Goal: Task Accomplishment & Management: Use online tool/utility

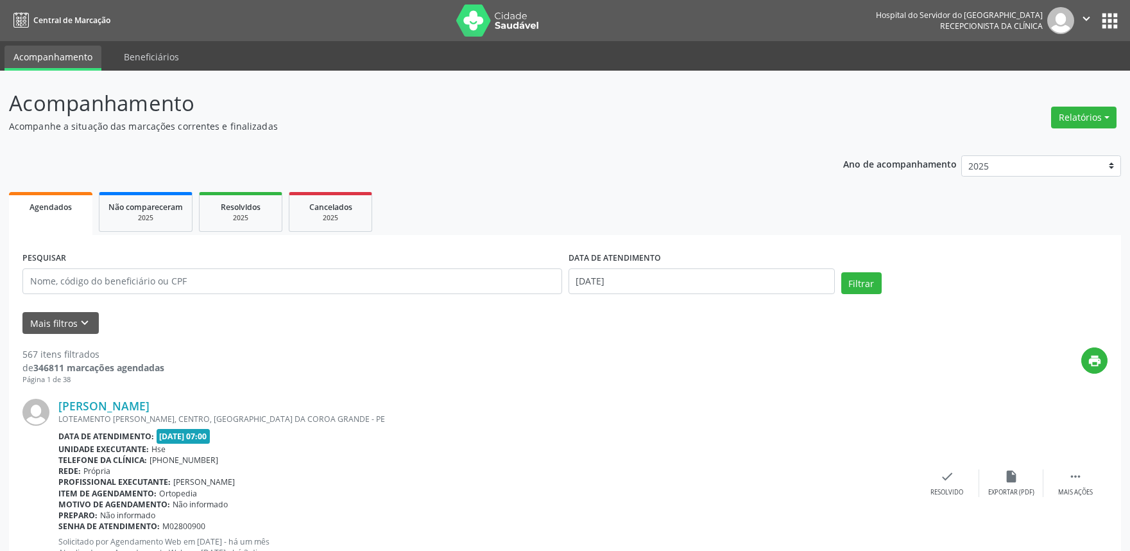
click at [78, 324] on icon "keyboard_arrow_down" at bounding box center [85, 323] width 14 height 14
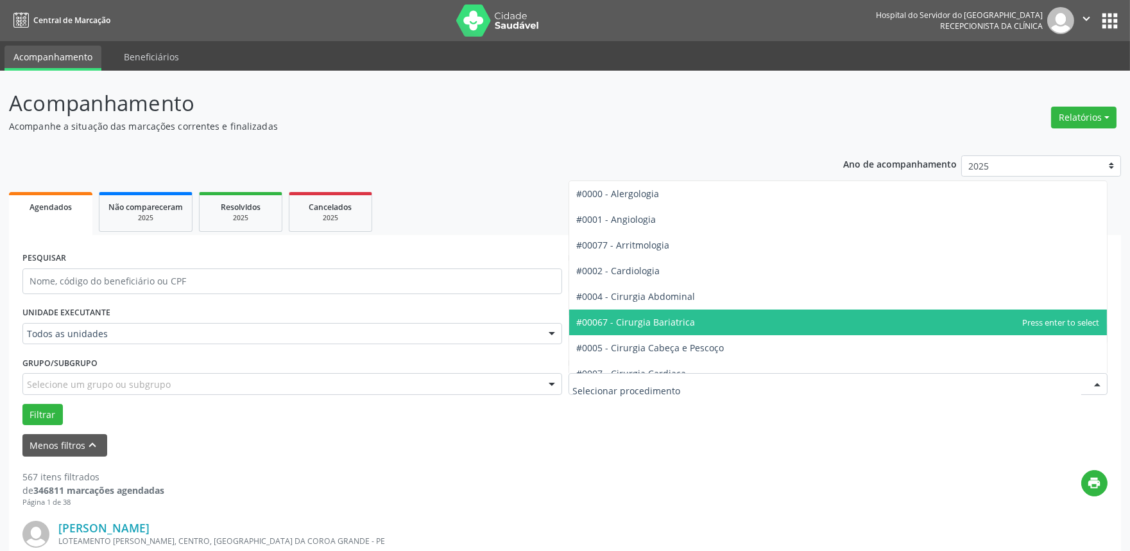
scroll to position [71, 0]
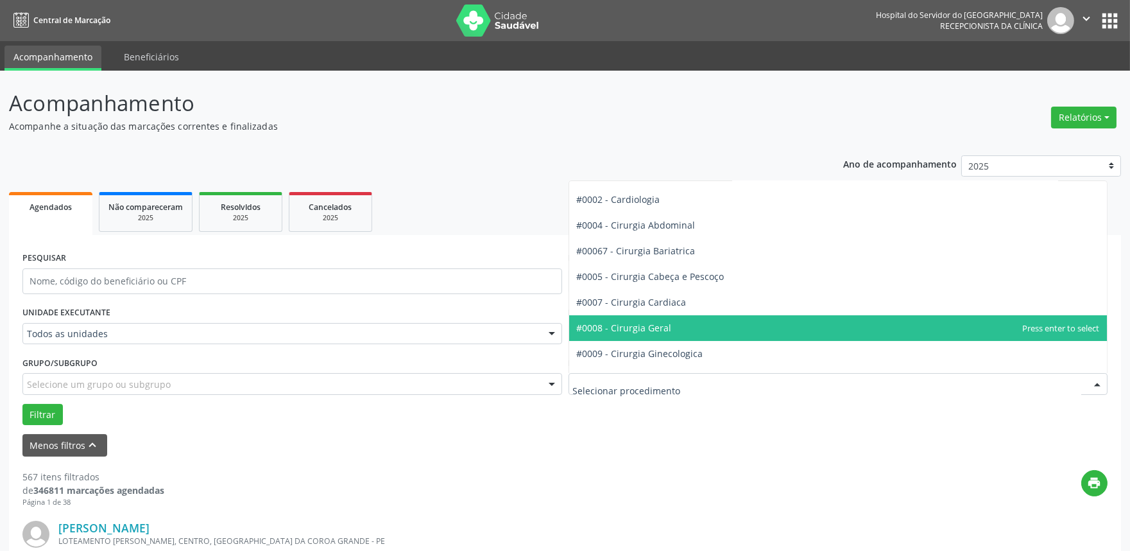
click at [641, 332] on span "#0008 - Cirurgia Geral" at bounding box center [624, 328] width 95 height 12
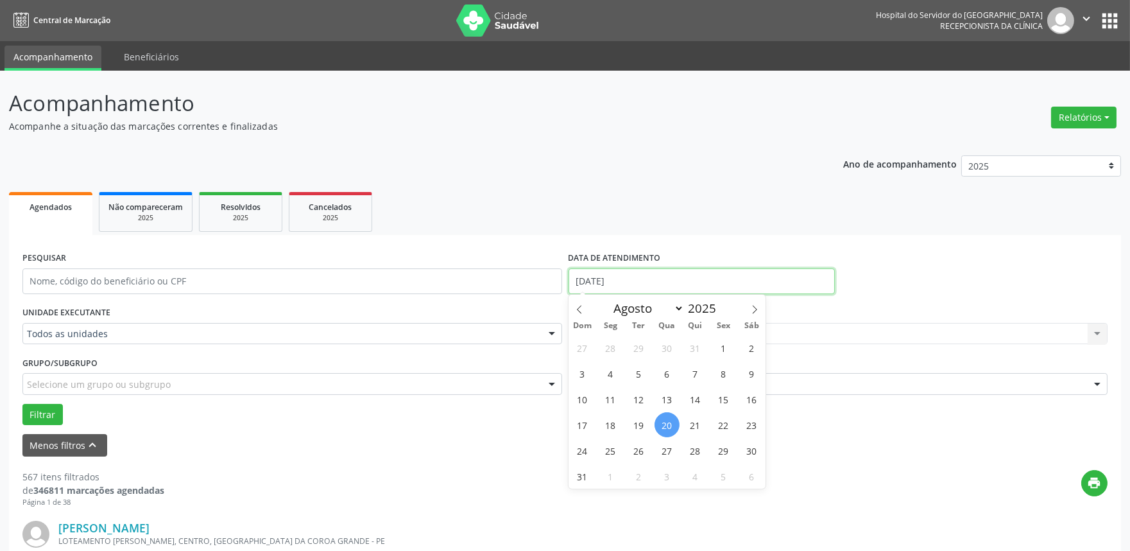
click at [596, 283] on input "[DATE]" at bounding box center [702, 281] width 266 height 26
click at [660, 419] on span "20" at bounding box center [667, 424] width 25 height 25
type input "[DATE]"
click at [660, 421] on span "20" at bounding box center [667, 424] width 25 height 25
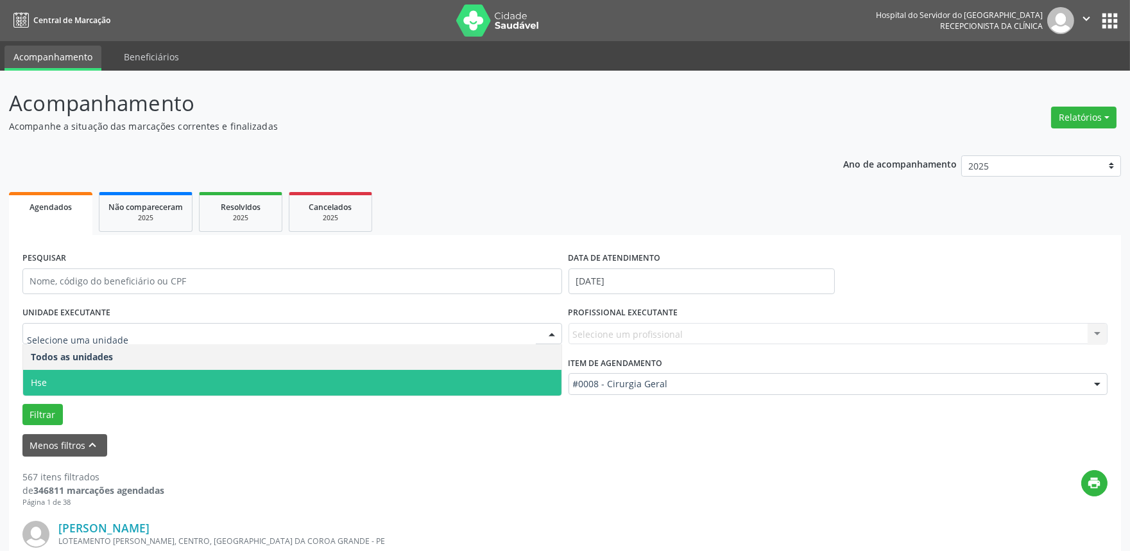
click at [318, 373] on span "Hse" at bounding box center [292, 383] width 539 height 26
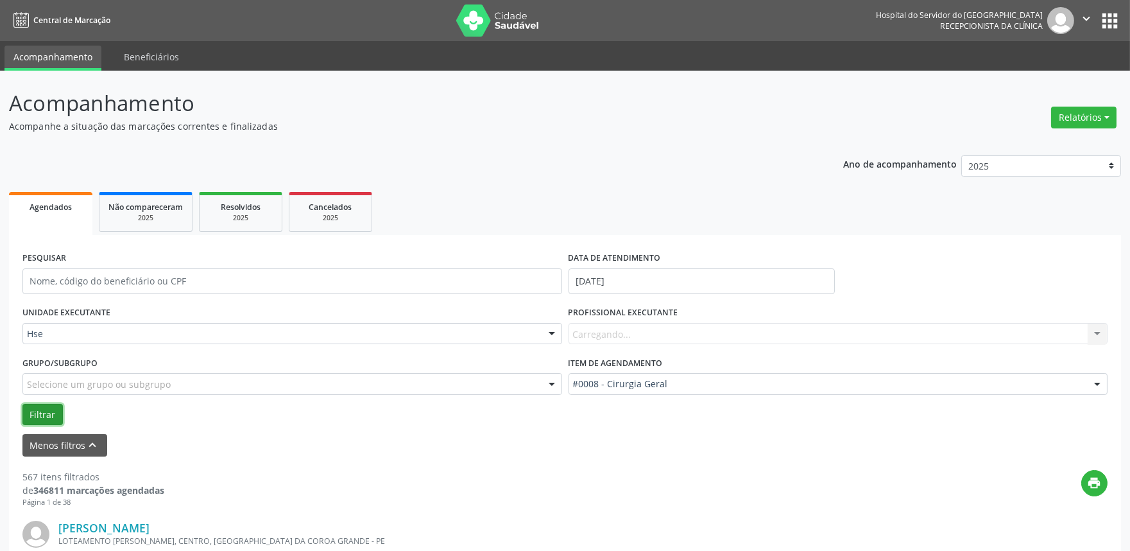
click at [45, 413] on button "Filtrar" at bounding box center [42, 415] width 40 height 22
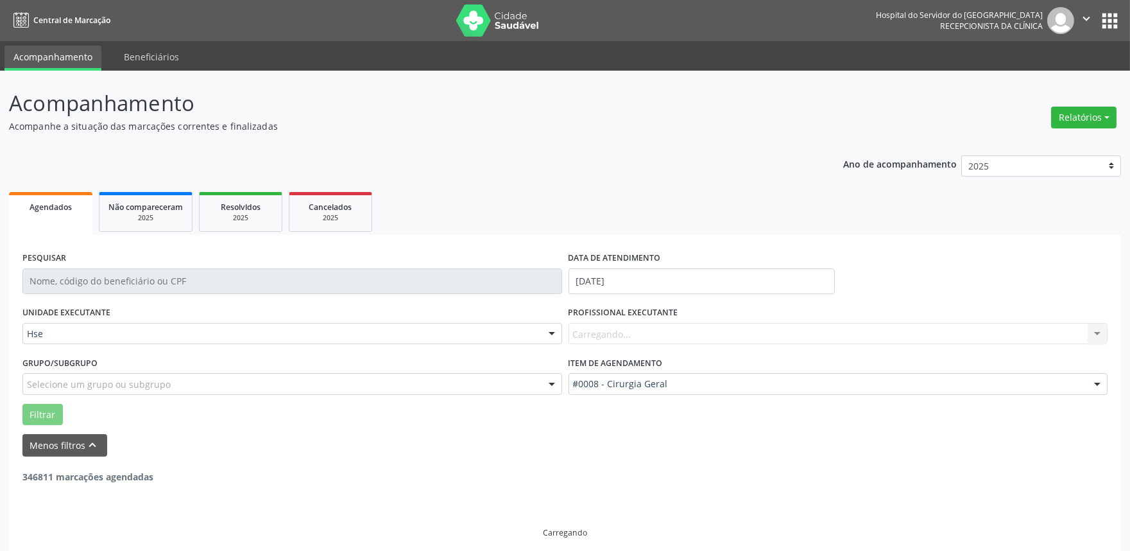
click at [642, 331] on div "Carregando... Nenhum resultado encontrado para: " " Não há nenhuma opção para s…" at bounding box center [839, 334] width 540 height 22
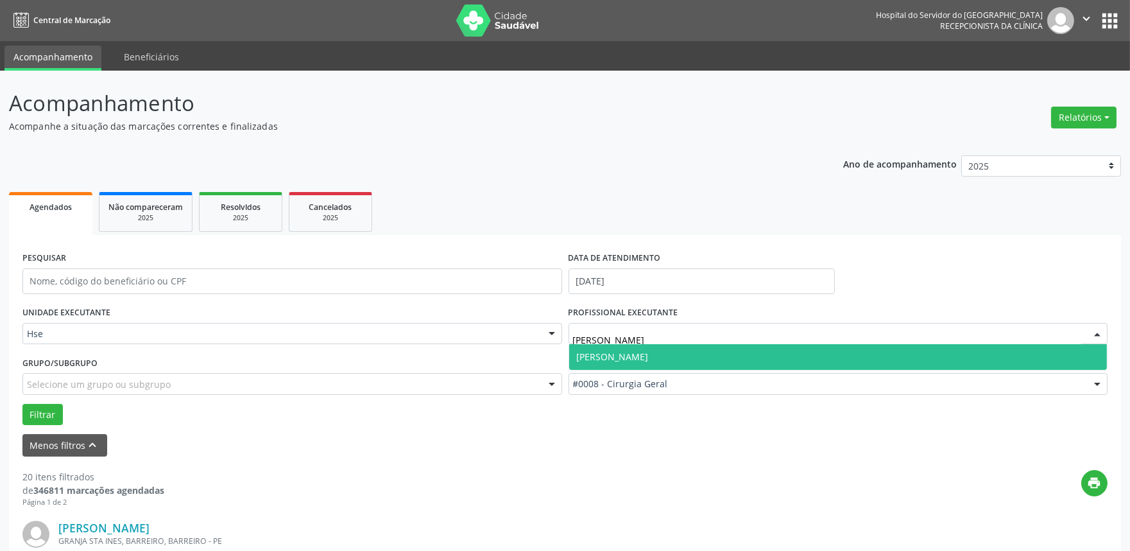
type input "[PERSON_NAME]"
click at [632, 348] on span "[PERSON_NAME]" at bounding box center [838, 357] width 539 height 26
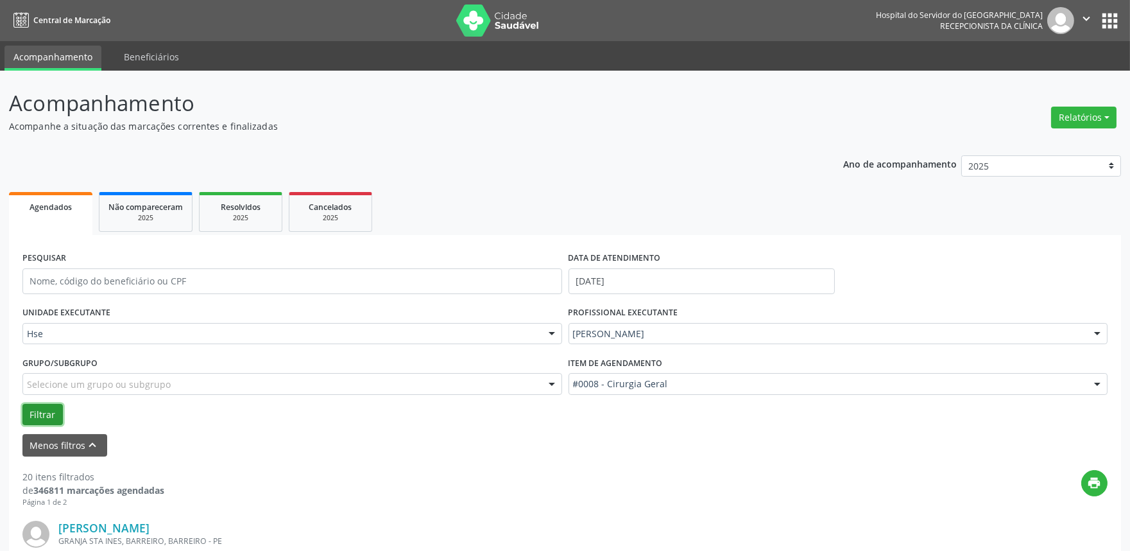
click at [55, 413] on button "Filtrar" at bounding box center [42, 415] width 40 height 22
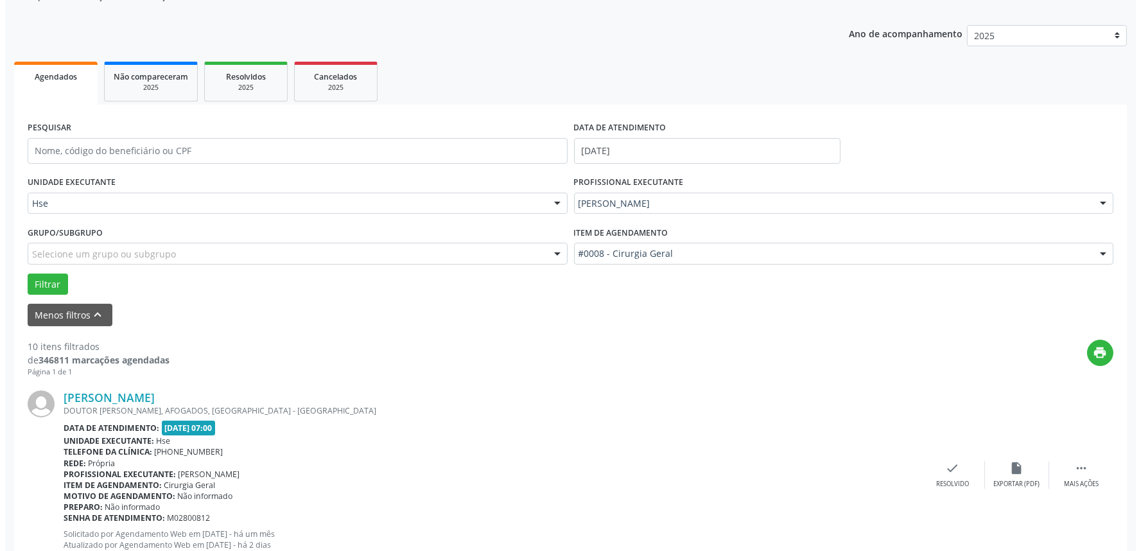
scroll to position [222, 0]
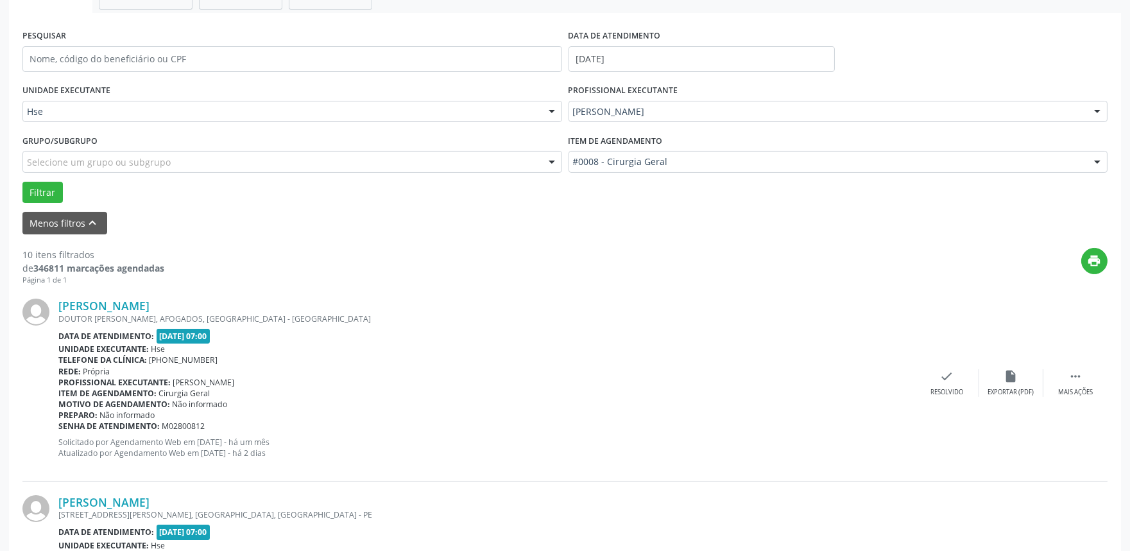
drag, startPoint x: 942, startPoint y: 395, endPoint x: 899, endPoint y: 407, distance: 44.5
click at [942, 396] on div "[PERSON_NAME] DOUTOR [PERSON_NAME], AFOGADOS, [GEOGRAPHIC_DATA] - PE Data de at…" at bounding box center [564, 383] width 1085 height 196
click at [958, 380] on div "check Resolvido" at bounding box center [947, 383] width 64 height 28
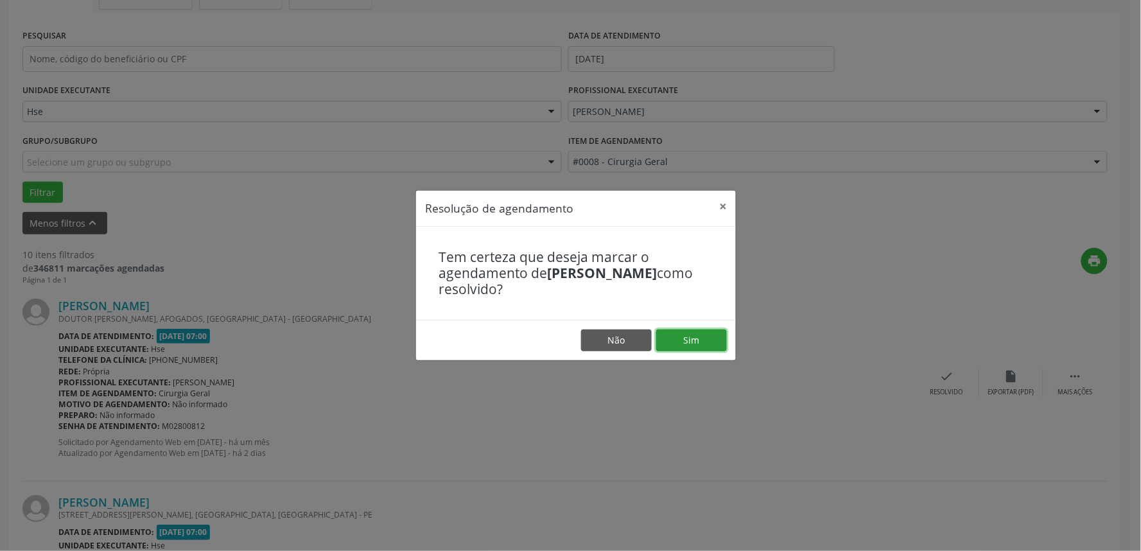
click at [690, 340] on button "Sim" at bounding box center [691, 340] width 71 height 22
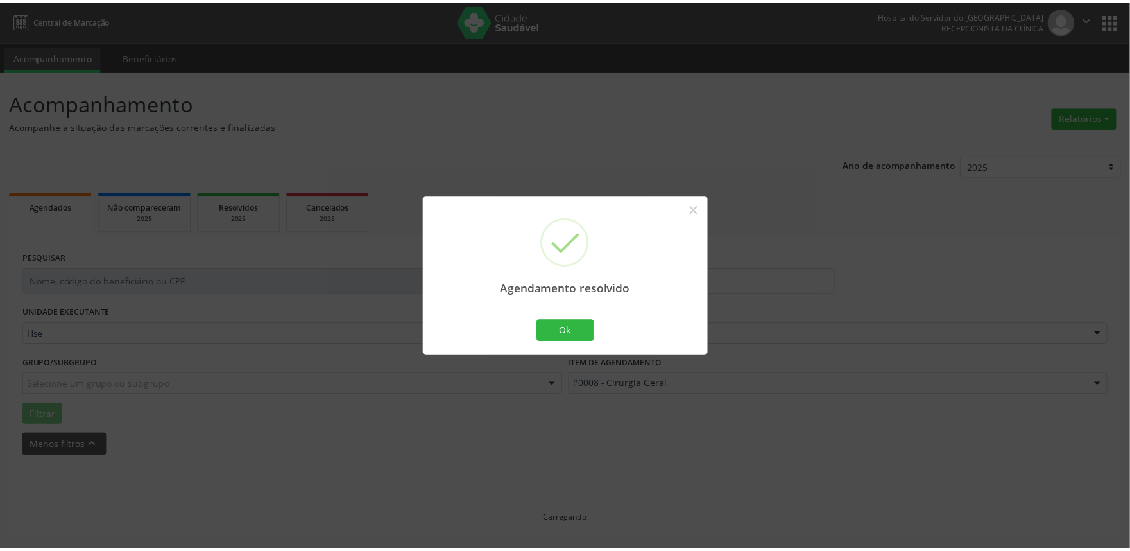
scroll to position [0, 0]
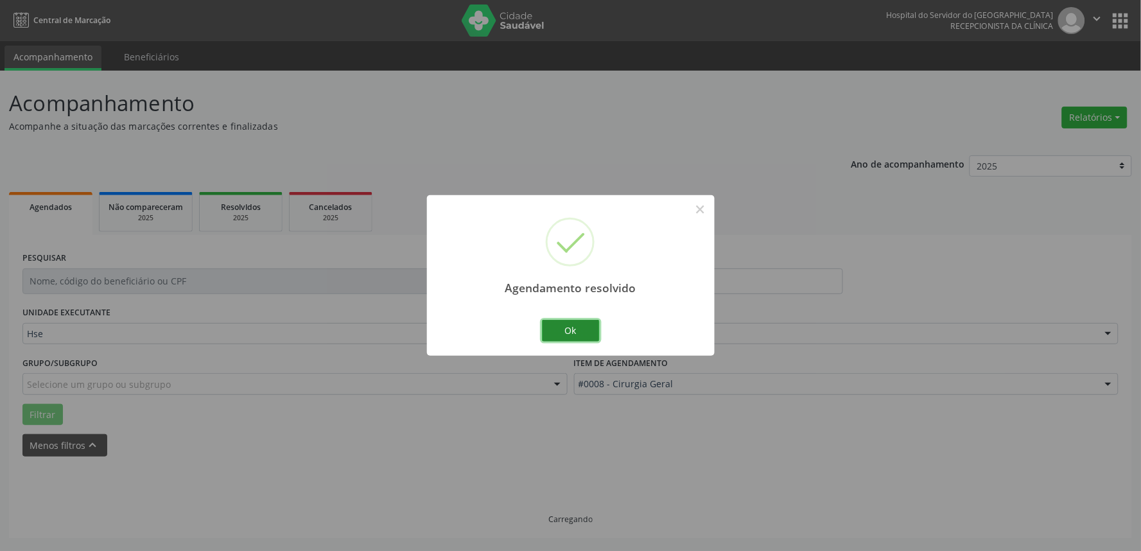
click at [547, 327] on button "Ok" at bounding box center [571, 331] width 58 height 22
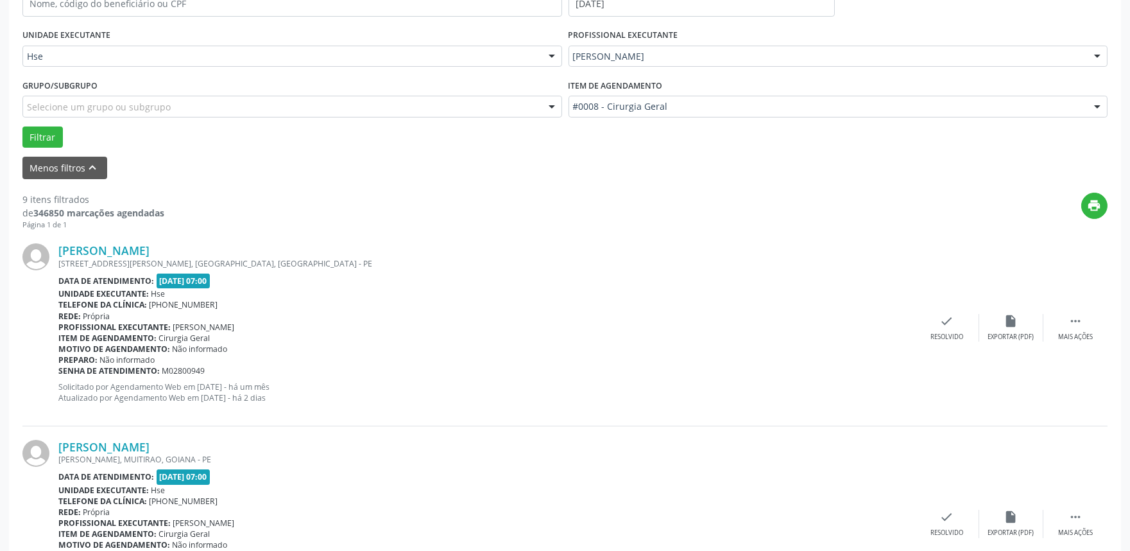
scroll to position [285, 0]
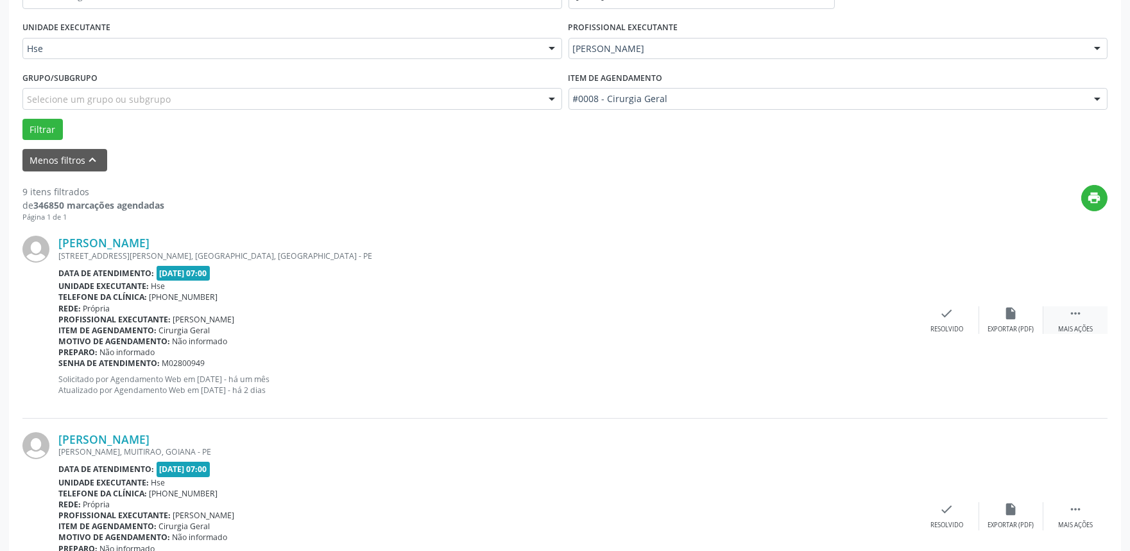
click at [1065, 325] on div "Mais ações" at bounding box center [1075, 329] width 35 height 9
click at [1012, 316] on icon "alarm_off" at bounding box center [1011, 313] width 14 height 14
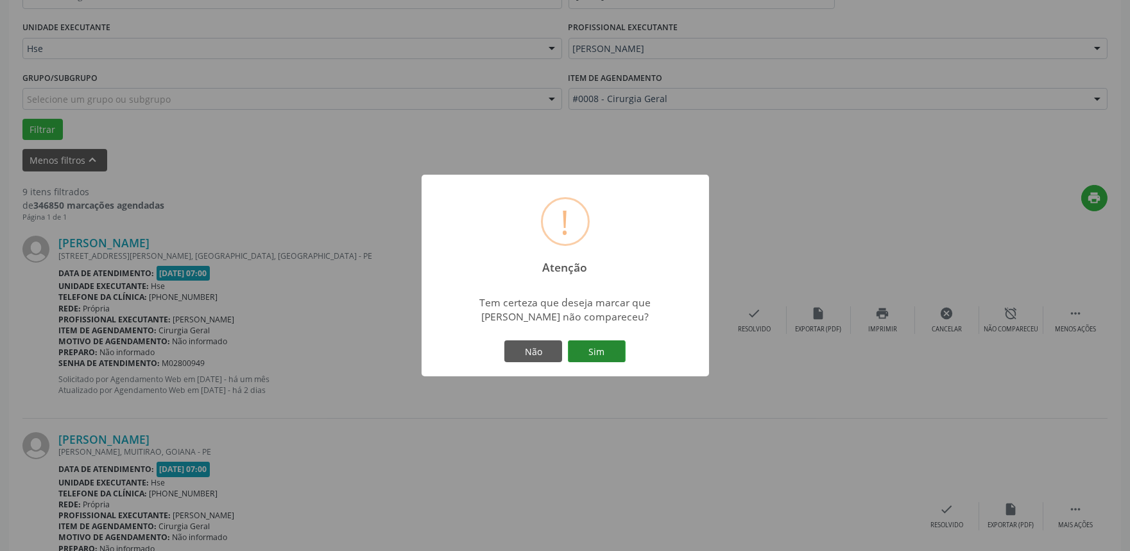
click at [602, 349] on button "Sim" at bounding box center [597, 351] width 58 height 22
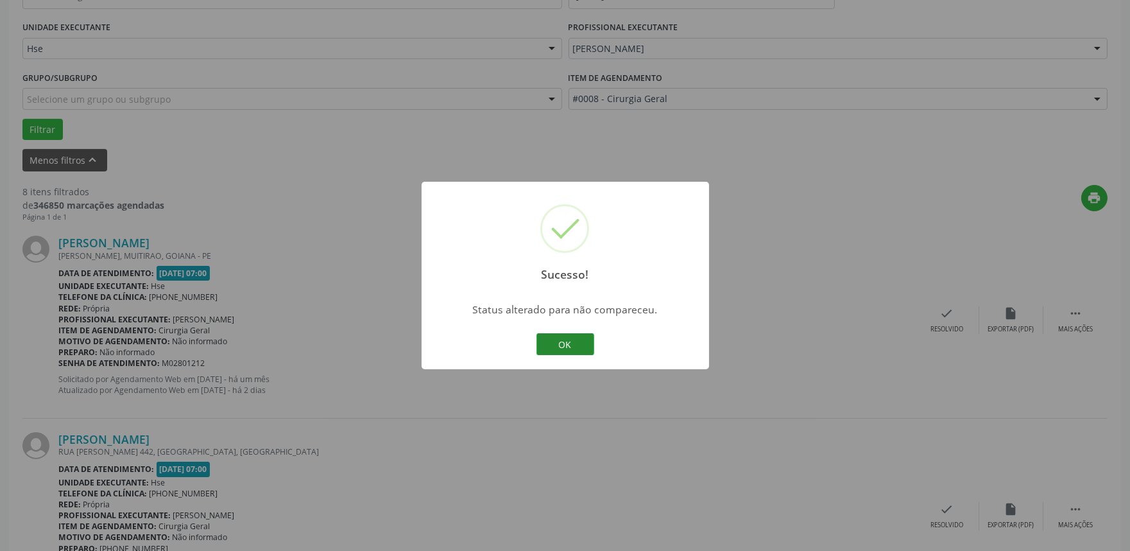
click at [565, 343] on button "OK" at bounding box center [566, 344] width 58 height 22
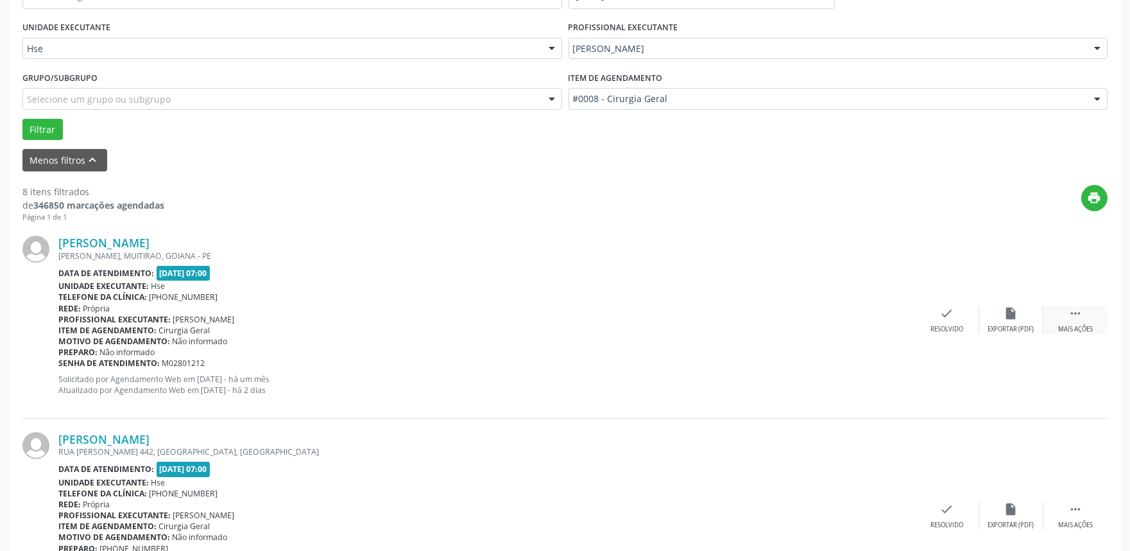
click at [1065, 325] on div "Mais ações" at bounding box center [1075, 329] width 35 height 9
click at [989, 322] on div "alarm_off Não compareceu" at bounding box center [1011, 320] width 64 height 28
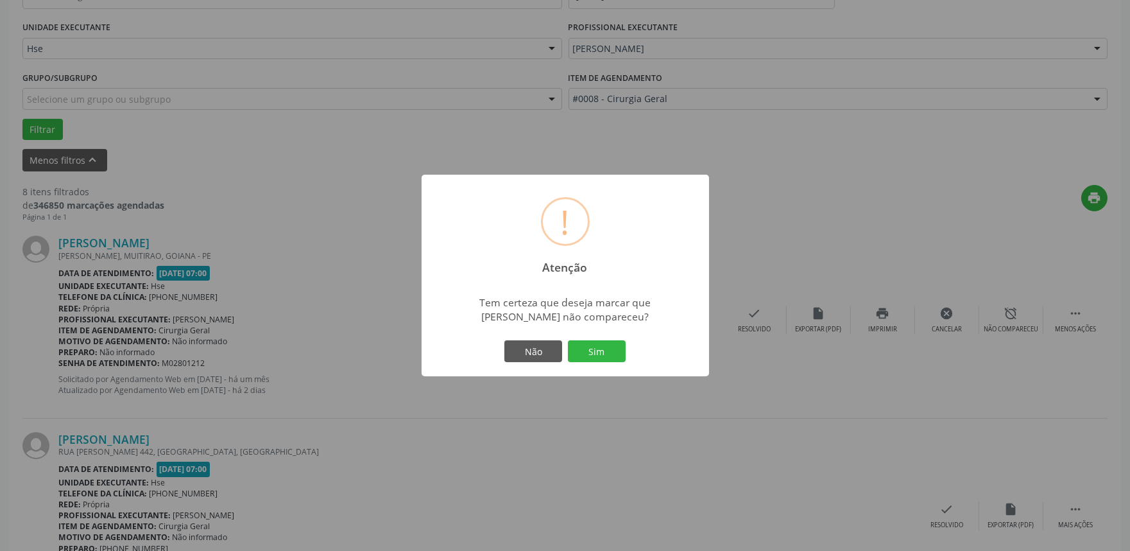
click at [634, 353] on div "! Atenção × Tem certeza que deseja marcar que [PERSON_NAME] não compareceu? Não…" at bounding box center [566, 276] width 288 height 202
click at [624, 350] on button "Sim" at bounding box center [597, 351] width 58 height 22
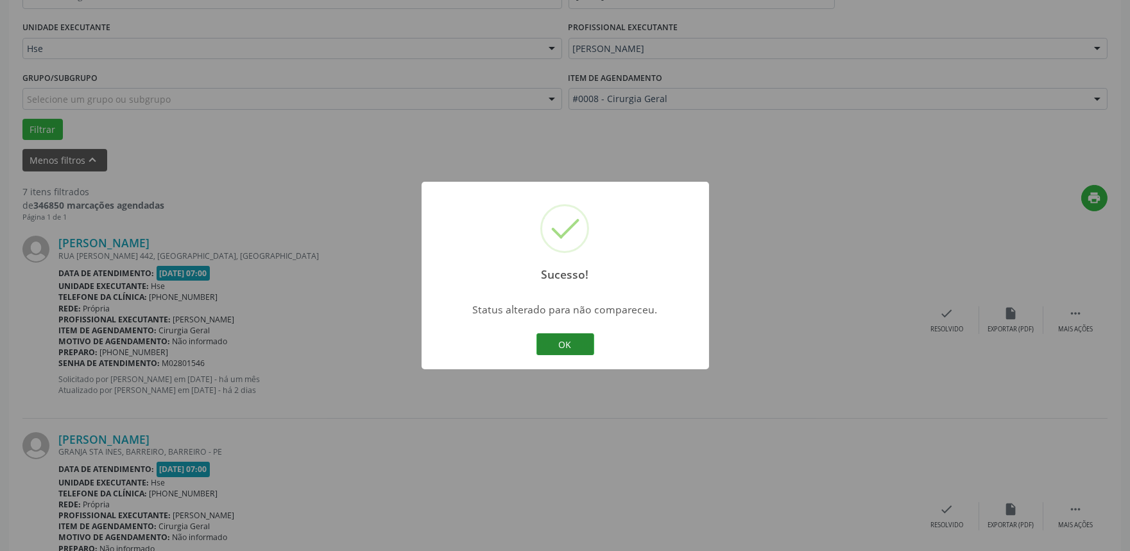
click at [572, 344] on button "OK" at bounding box center [566, 344] width 58 height 22
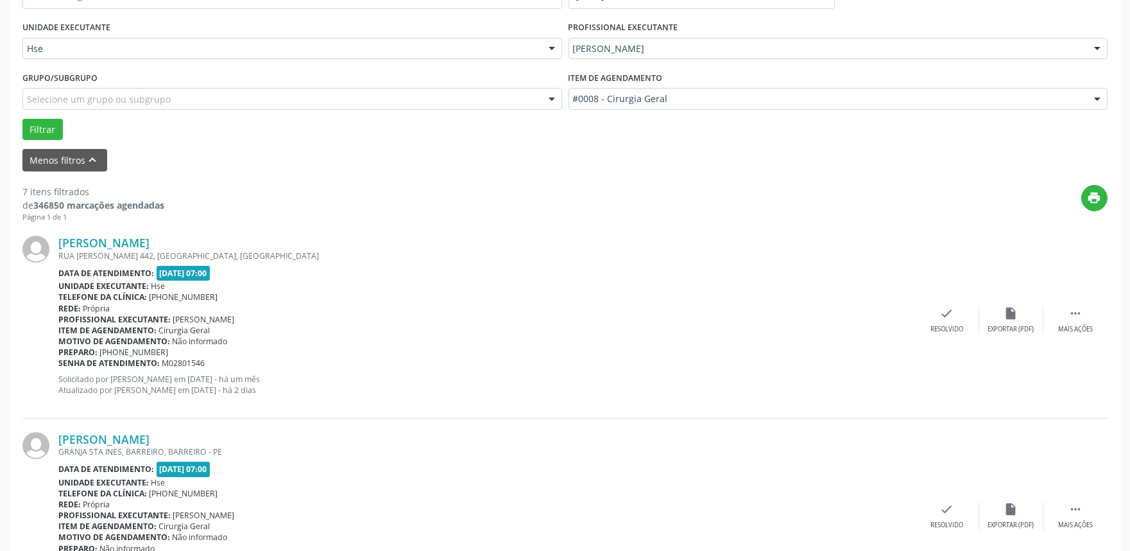
drag, startPoint x: 1057, startPoint y: 311, endPoint x: 1003, endPoint y: 304, distance: 54.4
click at [1056, 311] on div " Mais ações" at bounding box center [1076, 320] width 64 height 28
click at [996, 307] on div "alarm_off Não compareceu" at bounding box center [1011, 320] width 64 height 28
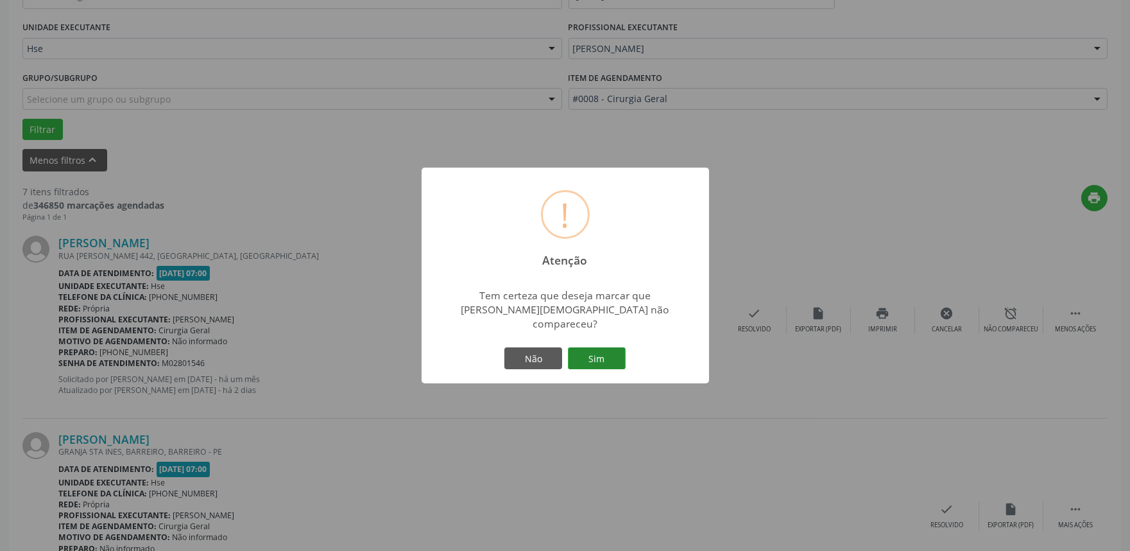
click at [607, 347] on button "Sim" at bounding box center [597, 358] width 58 height 22
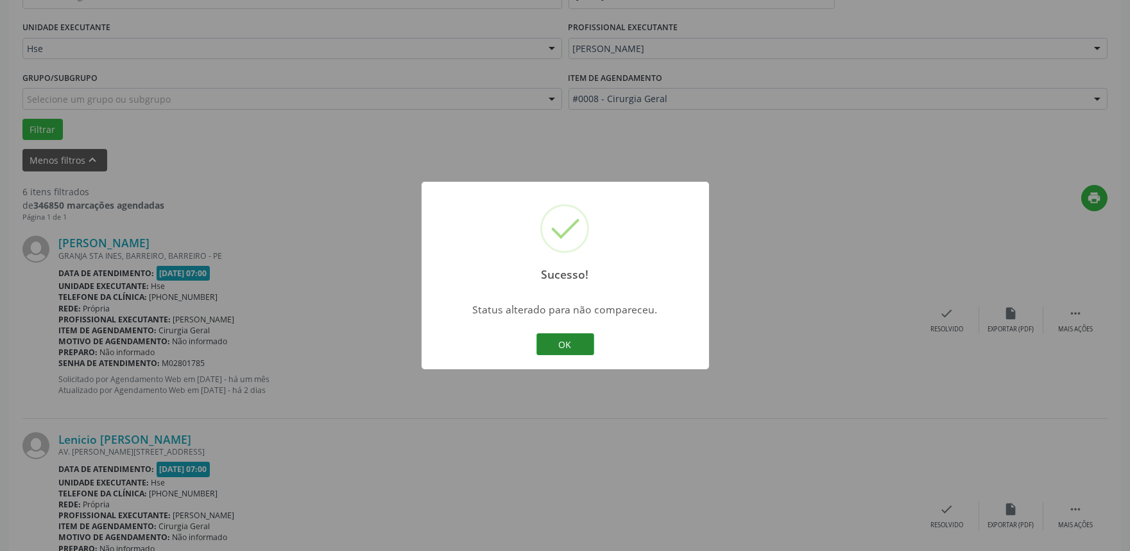
click at [579, 342] on button "OK" at bounding box center [566, 344] width 58 height 22
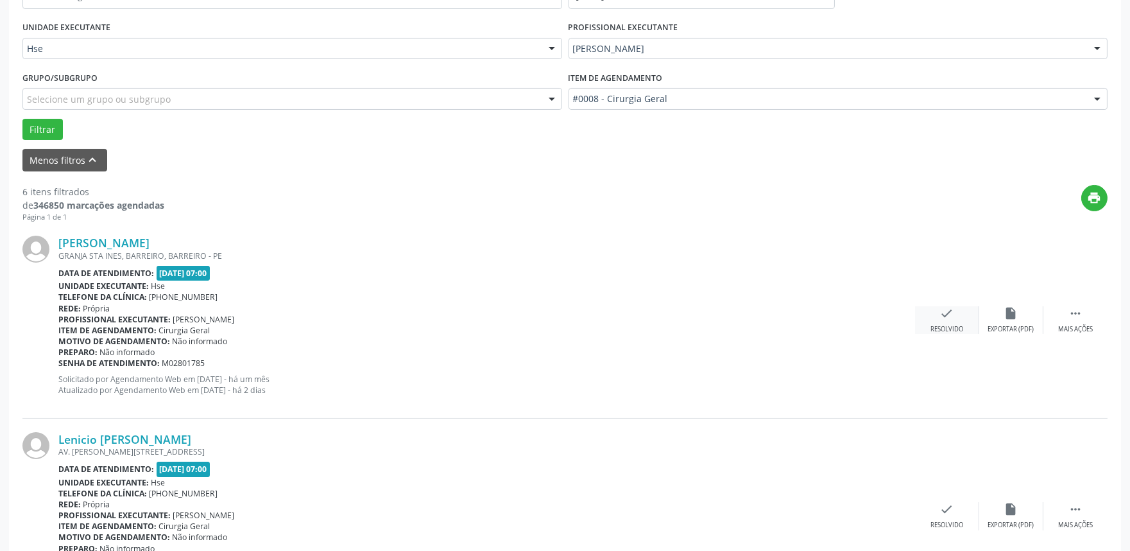
click at [933, 332] on div "Resolvido" at bounding box center [947, 329] width 33 height 9
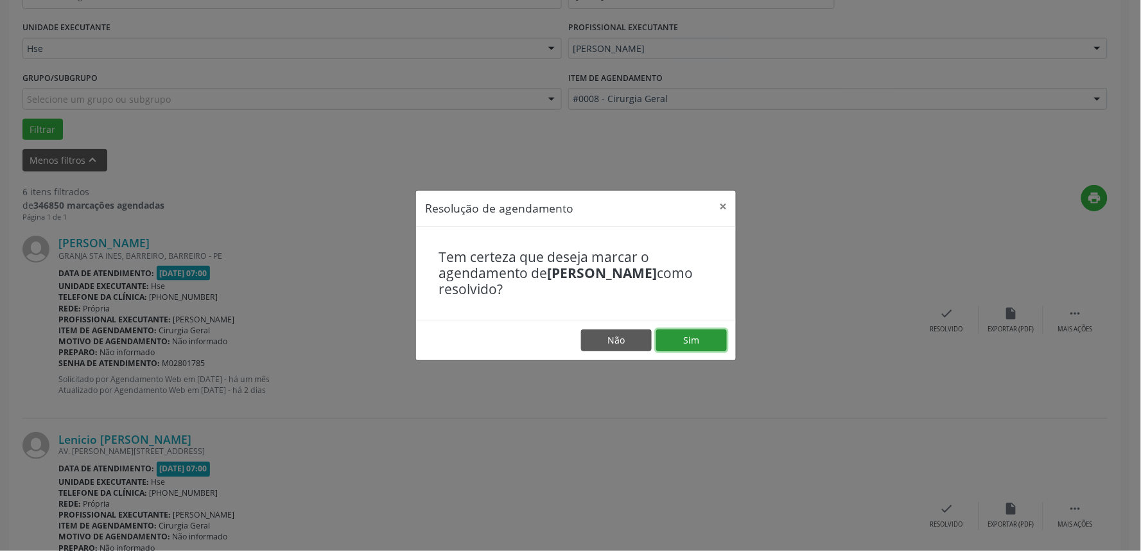
click at [691, 343] on button "Sim" at bounding box center [691, 340] width 71 height 22
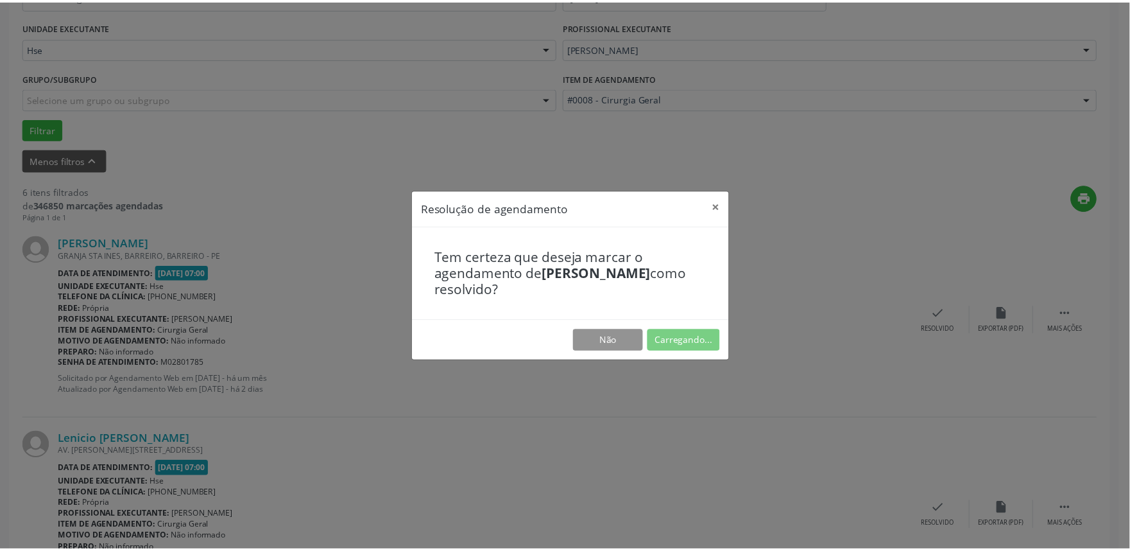
scroll to position [0, 0]
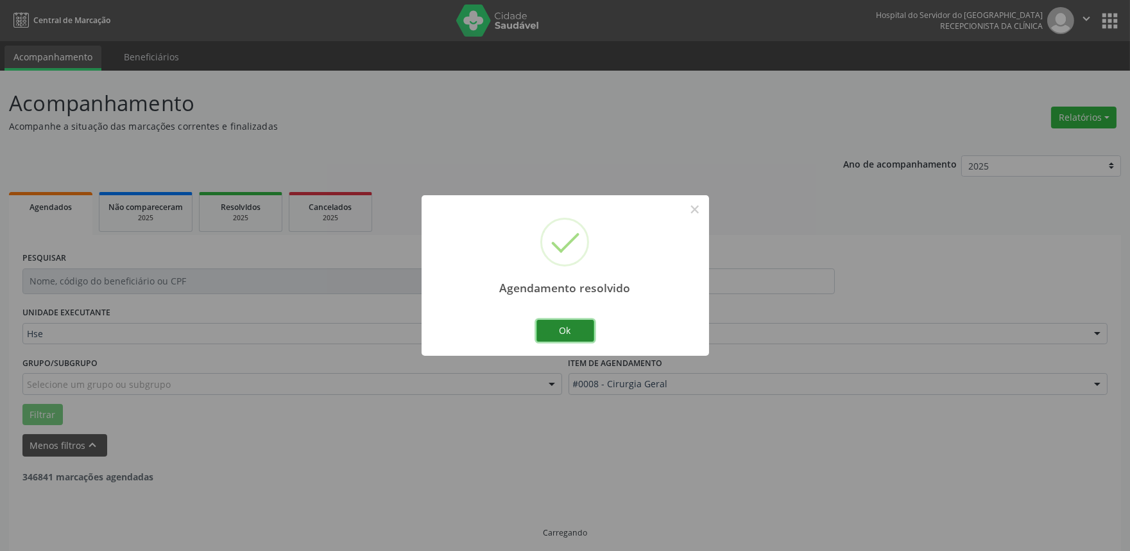
click at [581, 330] on button "Ok" at bounding box center [566, 331] width 58 height 22
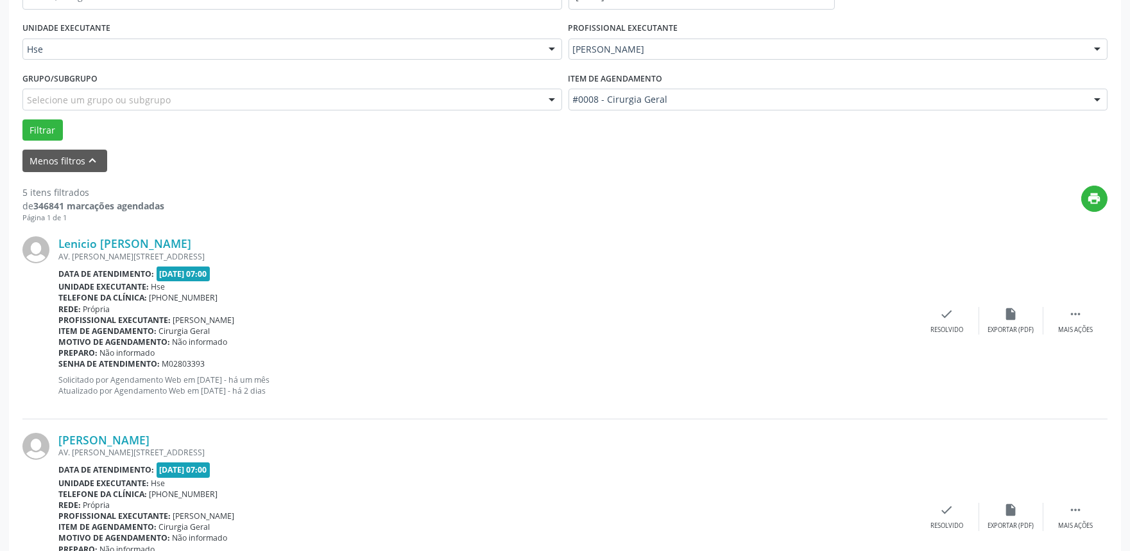
scroll to position [285, 0]
click at [1091, 313] on div " Mais ações" at bounding box center [1076, 320] width 64 height 28
click at [1024, 327] on div "Não compareceu" at bounding box center [1011, 329] width 55 height 9
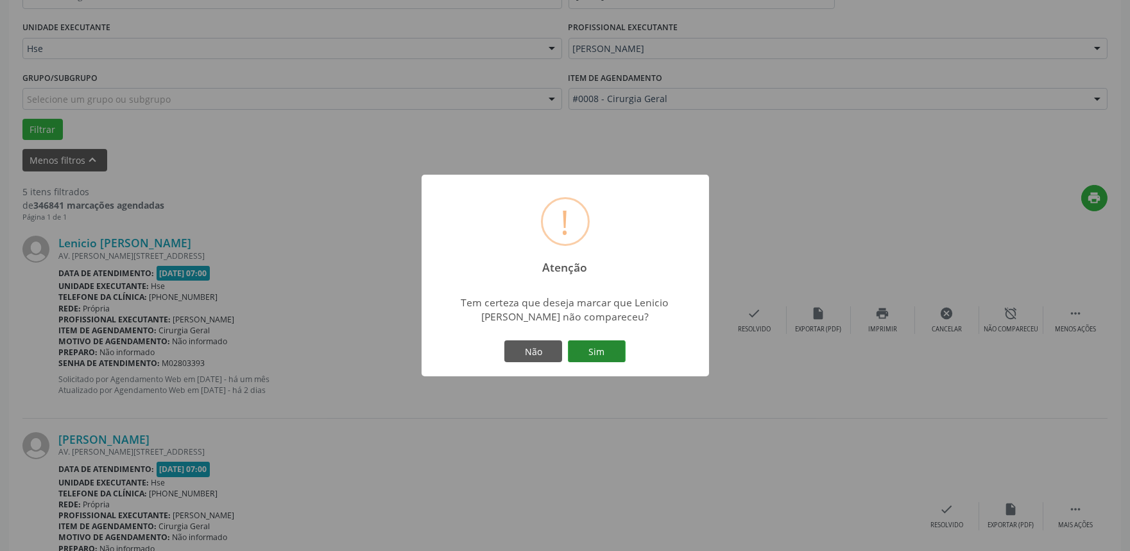
click at [605, 353] on button "Sim" at bounding box center [597, 351] width 58 height 22
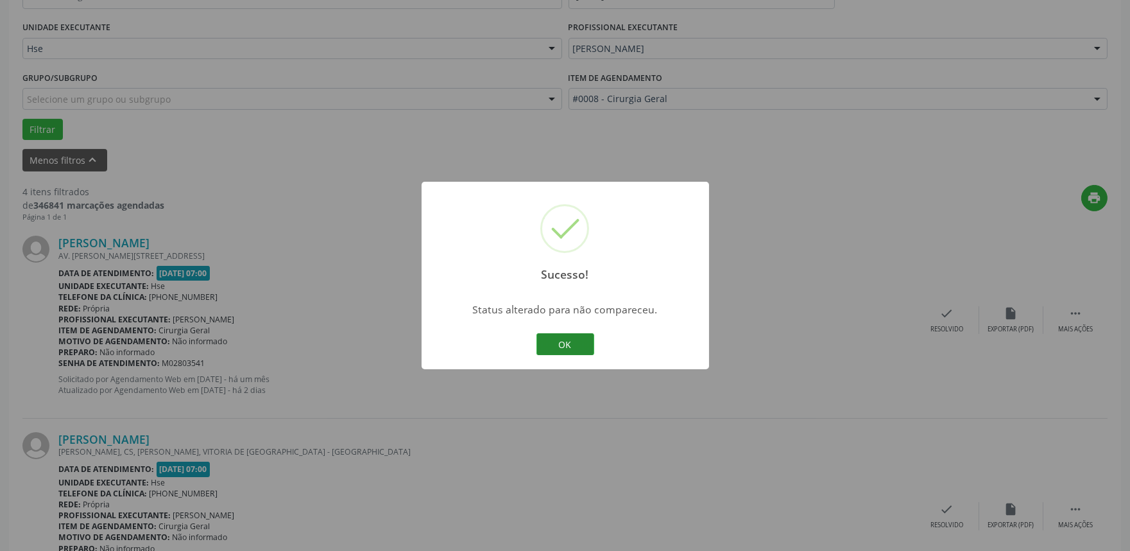
click at [587, 341] on button "OK" at bounding box center [566, 344] width 58 height 22
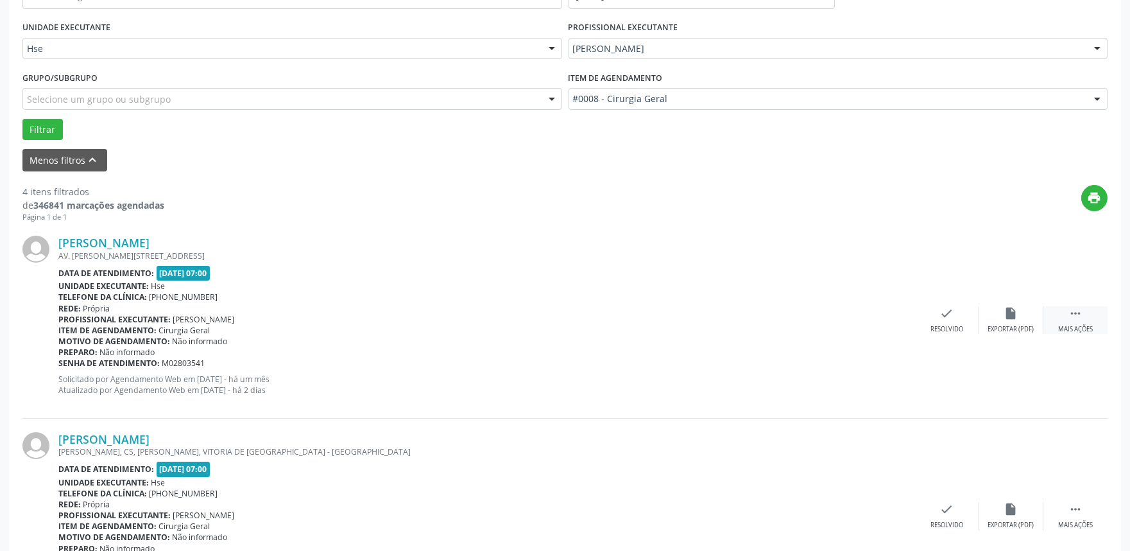
click at [1067, 313] on div " Mais ações" at bounding box center [1076, 320] width 64 height 28
click at [1026, 316] on div "alarm_off Não compareceu" at bounding box center [1011, 320] width 64 height 28
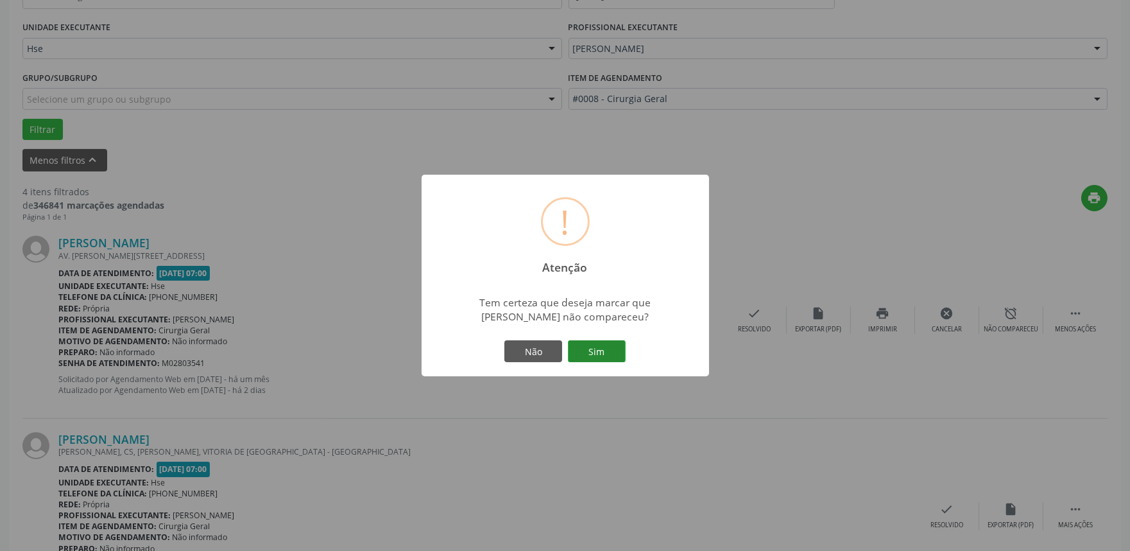
click at [607, 356] on button "Sim" at bounding box center [597, 351] width 58 height 22
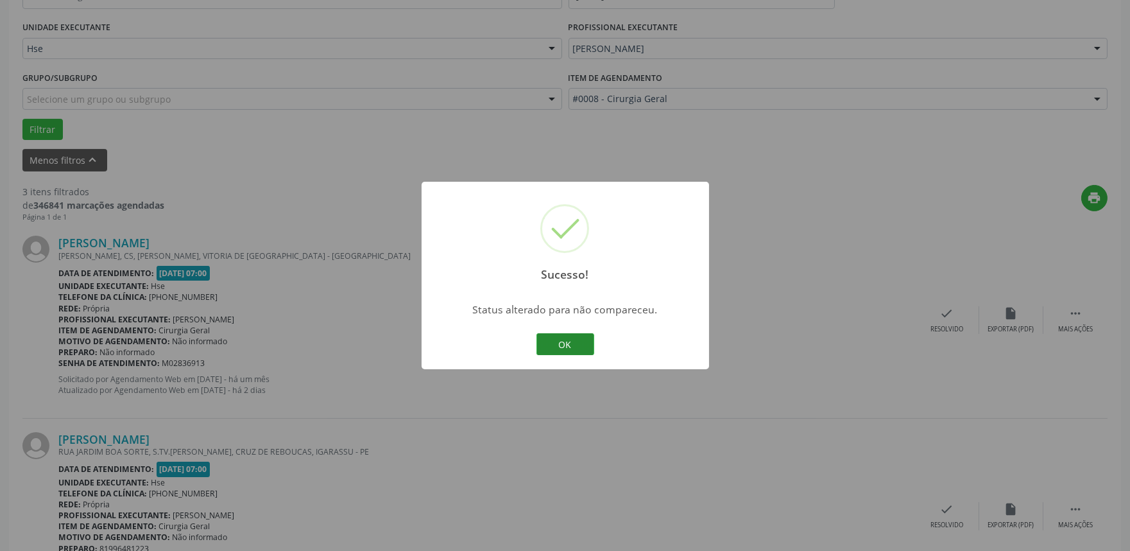
click at [557, 344] on button "OK" at bounding box center [566, 344] width 58 height 22
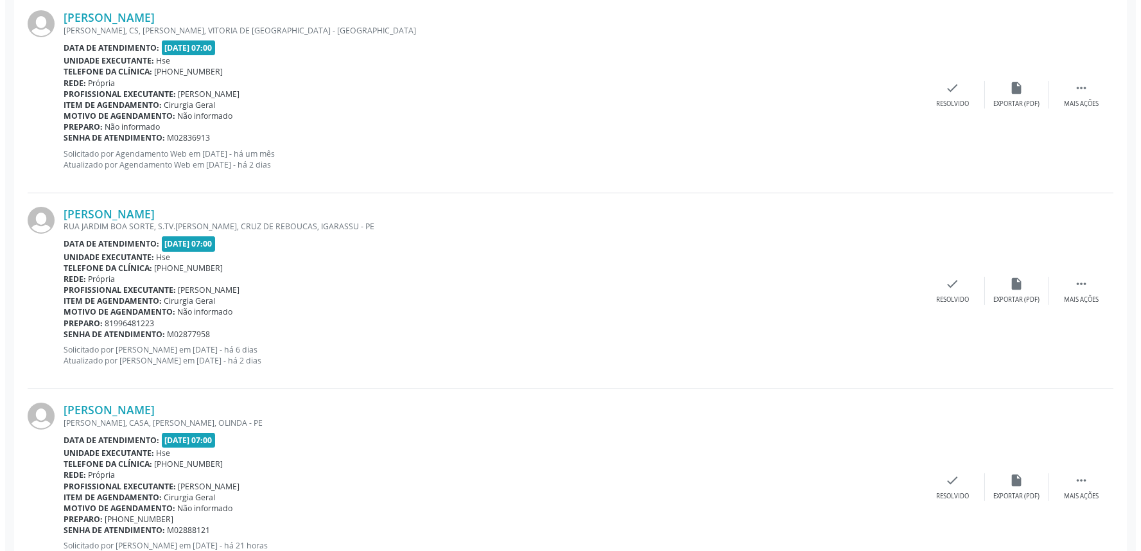
scroll to position [351, 0]
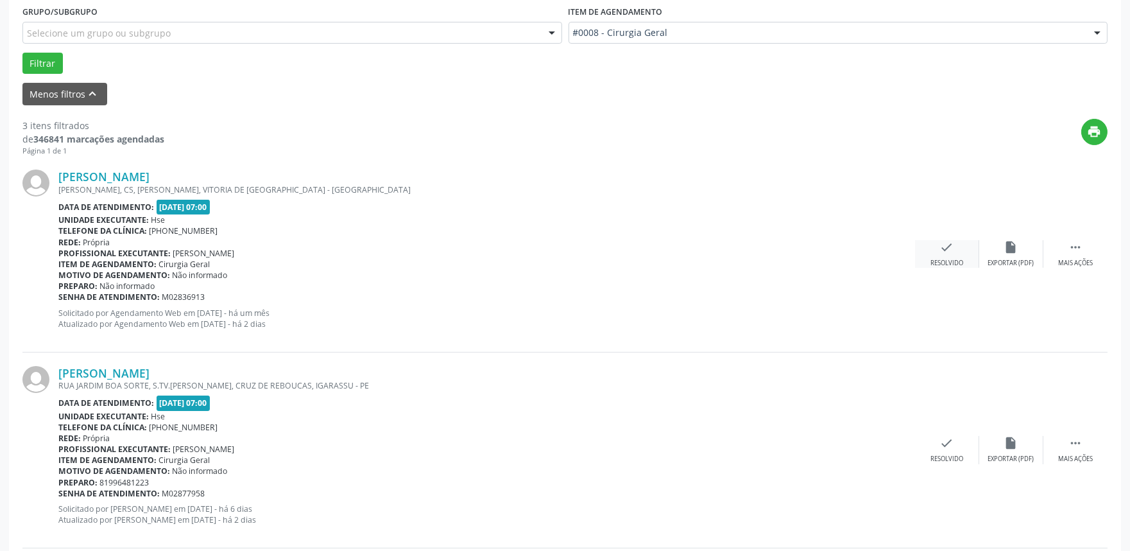
click at [929, 261] on div "check Resolvido" at bounding box center [947, 254] width 64 height 28
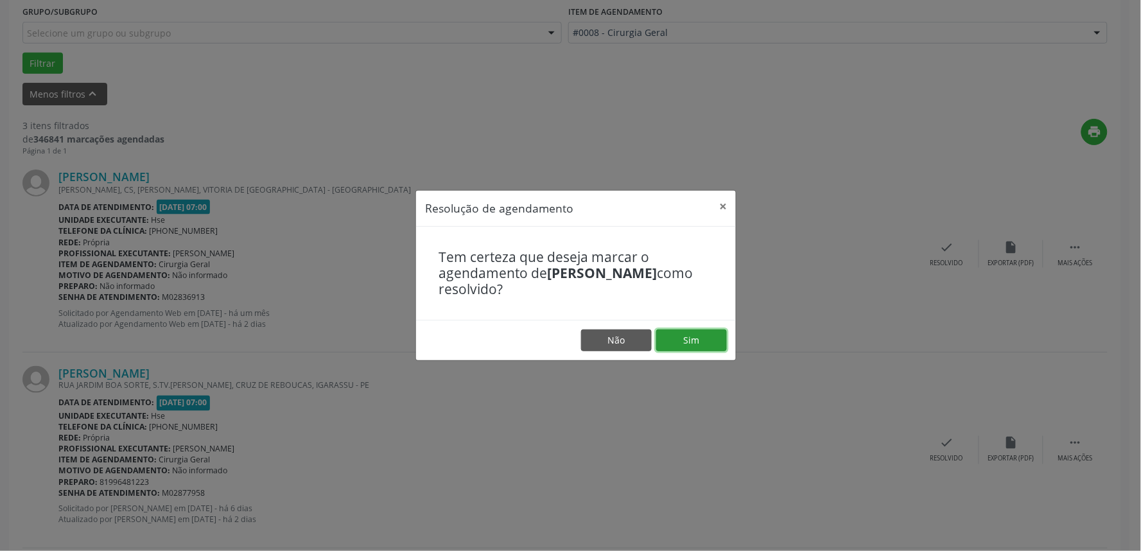
drag, startPoint x: 691, startPoint y: 342, endPoint x: 656, endPoint y: 337, distance: 35.7
click at [692, 342] on button "Sim" at bounding box center [691, 340] width 71 height 22
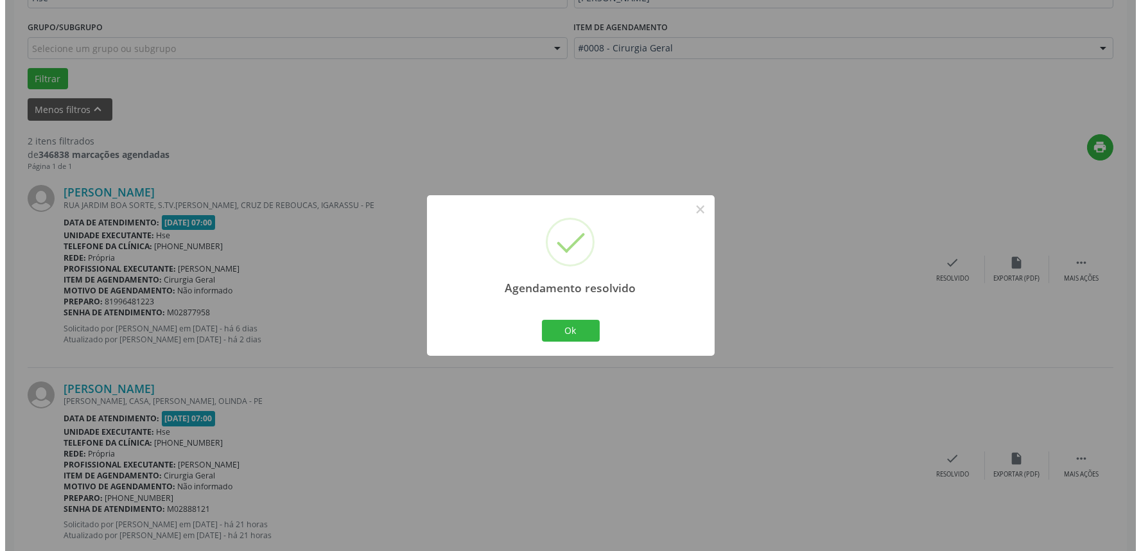
scroll to position [369, 0]
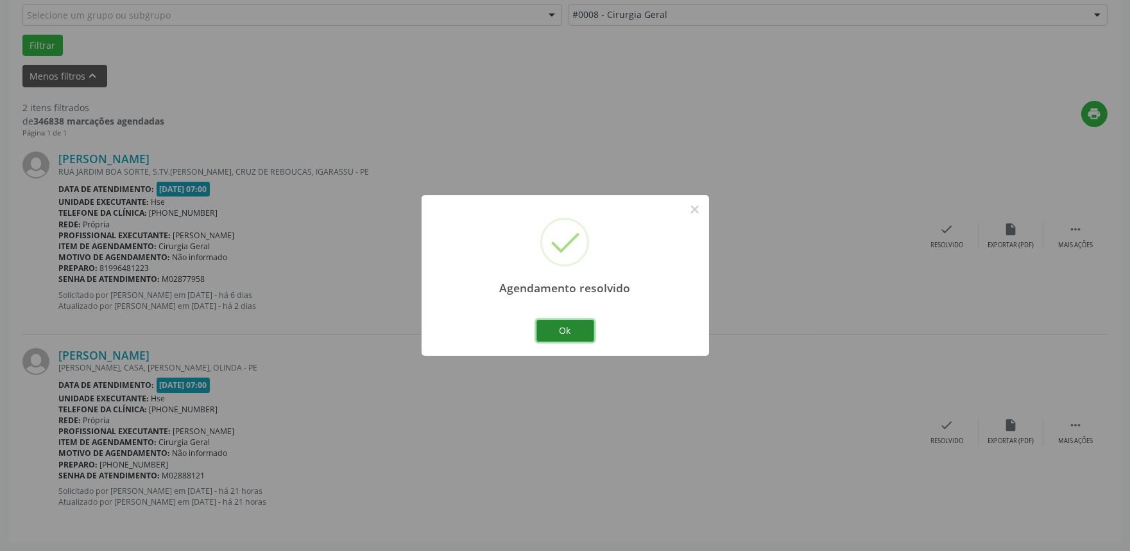
click at [572, 334] on button "Ok" at bounding box center [566, 331] width 58 height 22
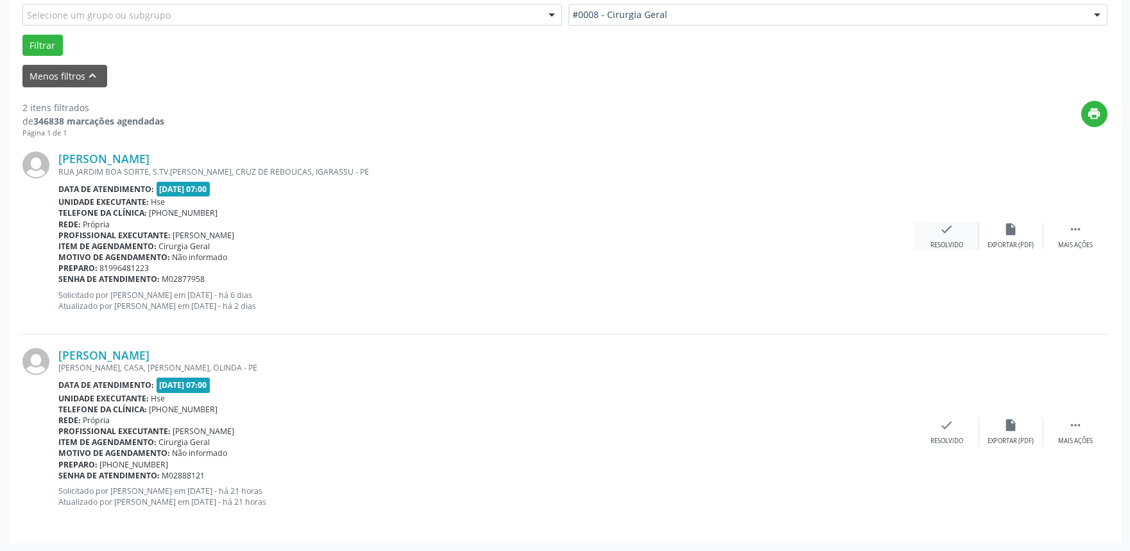
click at [932, 241] on div "Resolvido" at bounding box center [947, 245] width 33 height 9
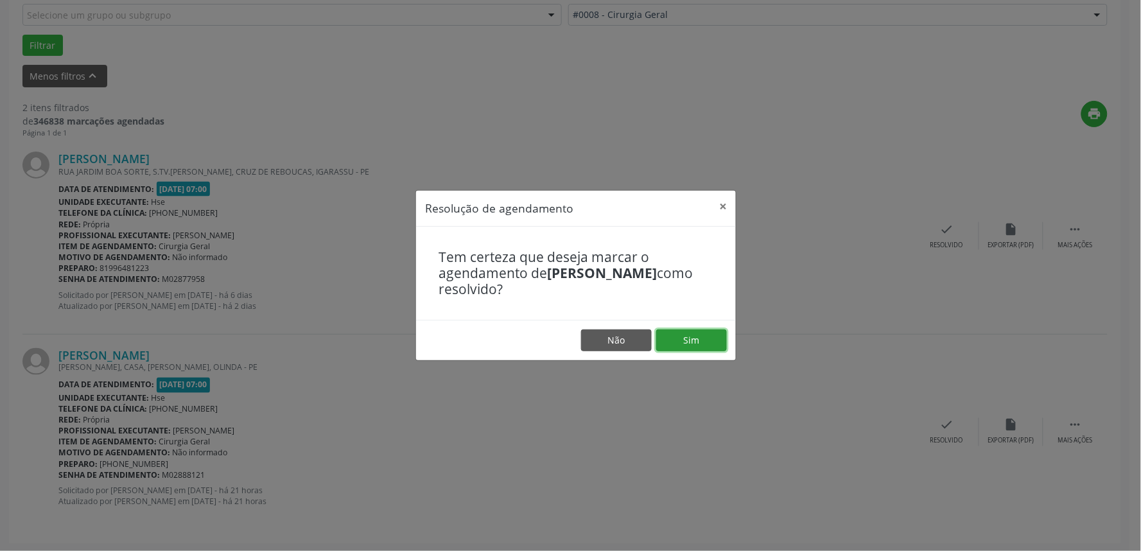
click at [698, 337] on button "Sim" at bounding box center [691, 340] width 71 height 22
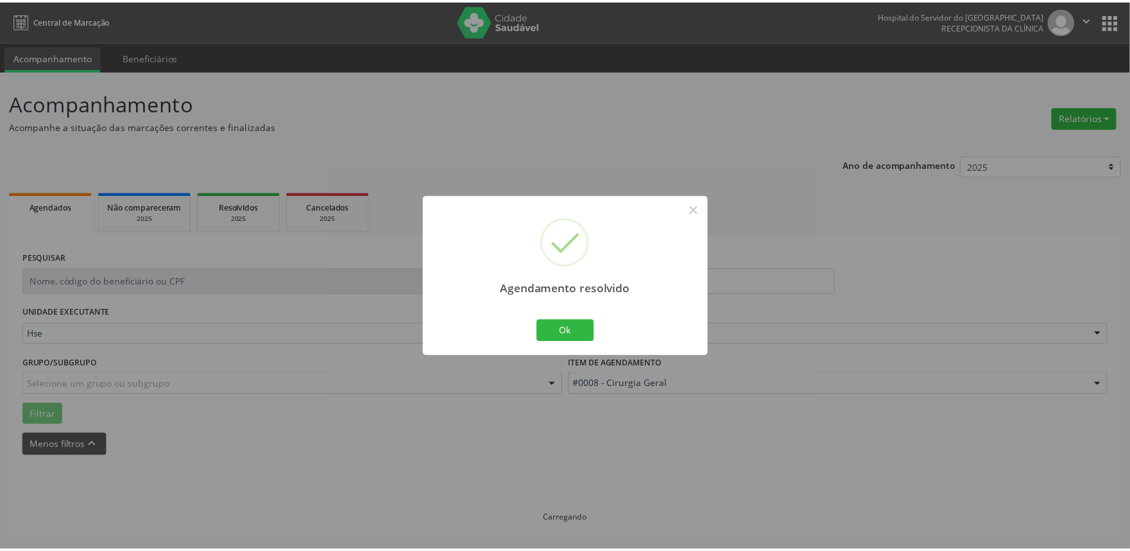
scroll to position [0, 0]
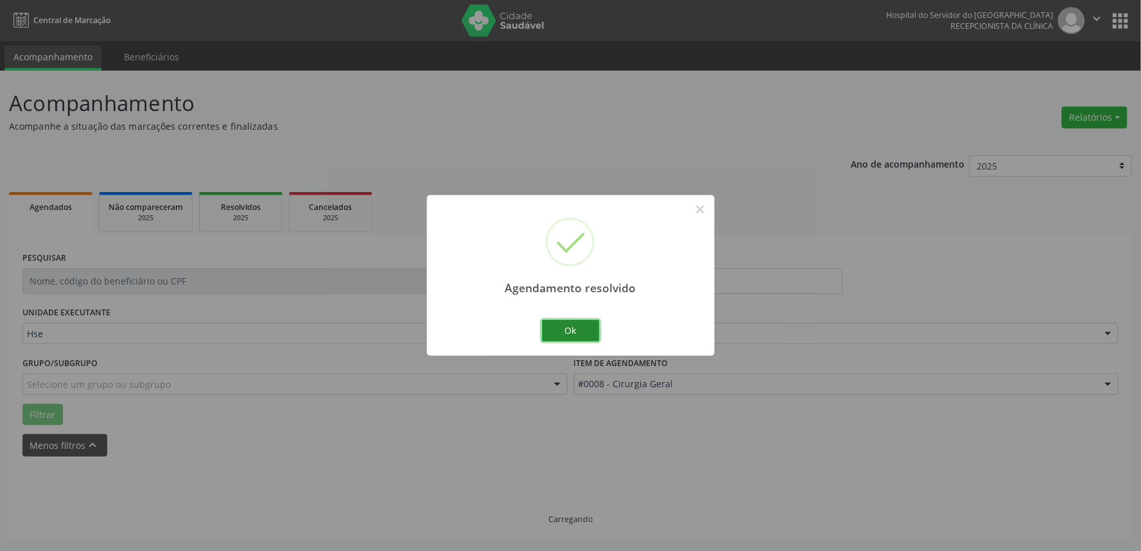
click at [558, 329] on button "Ok" at bounding box center [571, 331] width 58 height 22
